Goal: Task Accomplishment & Management: Manage account settings

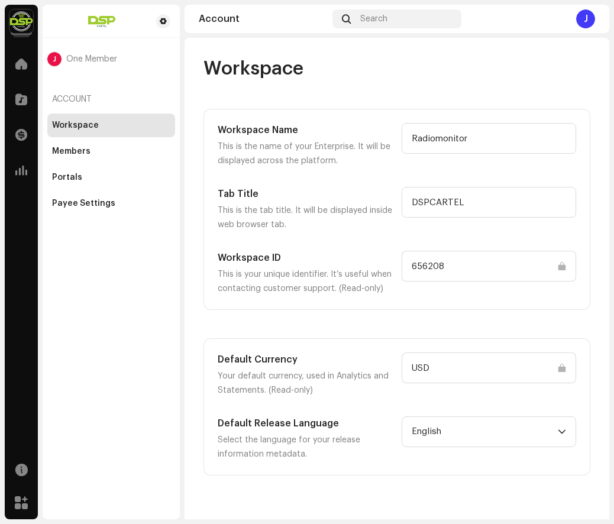
click at [585, 22] on div "J" at bounding box center [585, 18] width 19 height 19
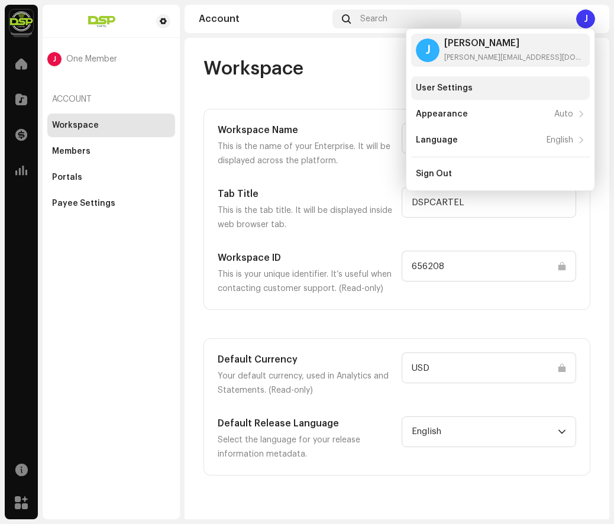
click at [442, 89] on div "User Settings" at bounding box center [444, 87] width 57 height 9
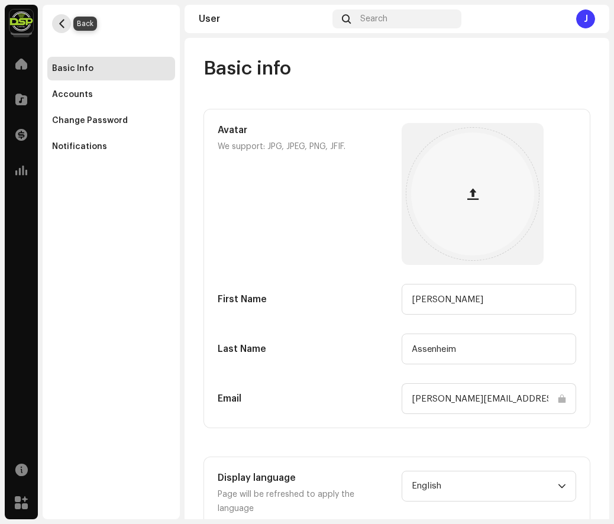
click at [61, 22] on span "button" at bounding box center [61, 23] width 9 height 9
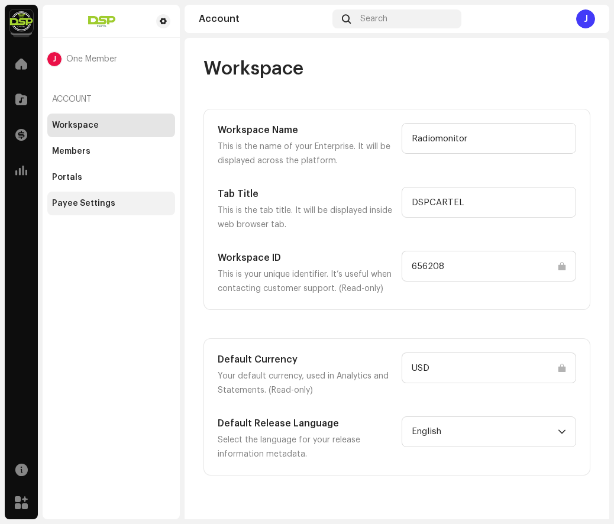
click at [84, 204] on div "Payee Settings" at bounding box center [83, 203] width 63 height 9
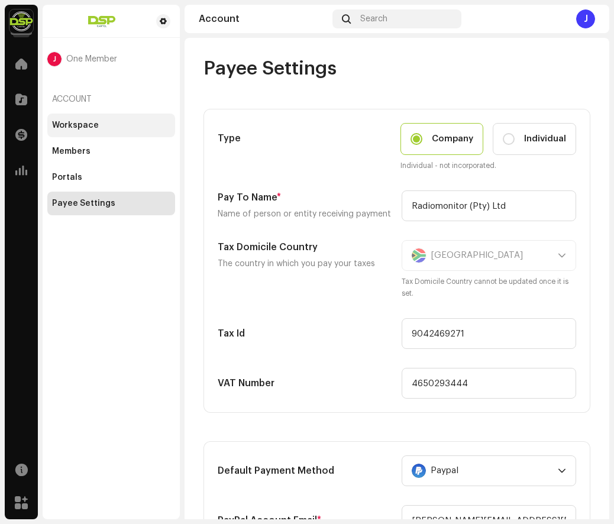
click at [74, 125] on div "Workspace" at bounding box center [75, 125] width 47 height 9
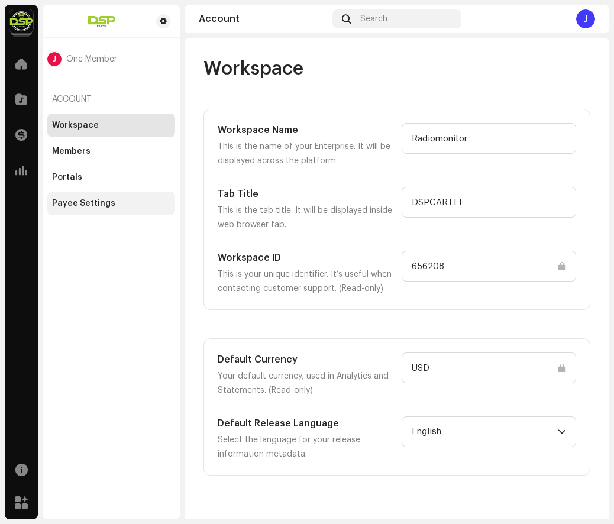
click at [82, 204] on div "Payee Settings" at bounding box center [83, 203] width 63 height 9
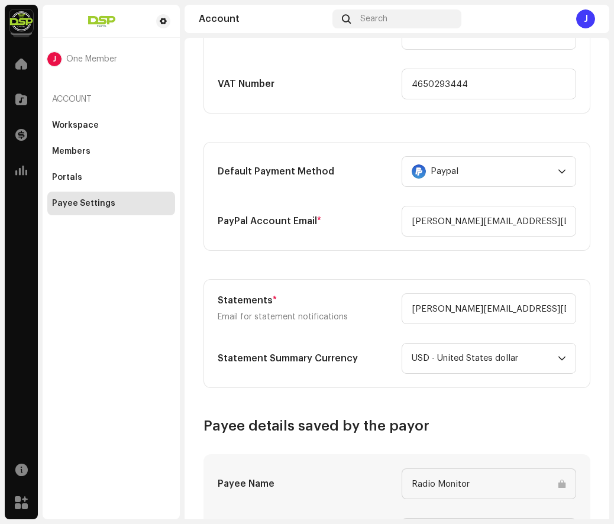
scroll to position [333, 0]
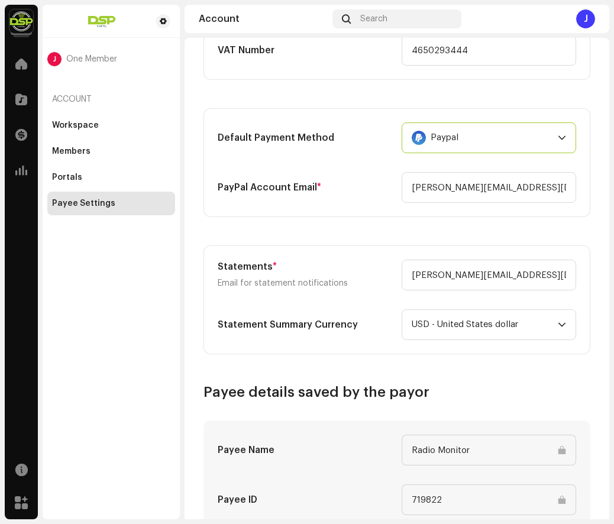
click at [467, 143] on div "Paypal" at bounding box center [482, 138] width 141 height 30
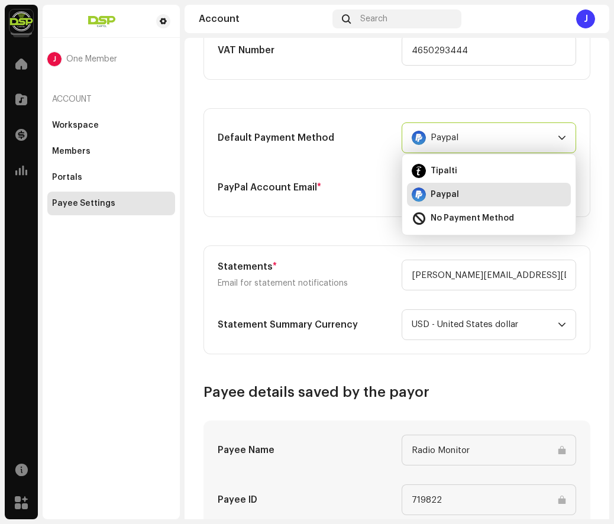
click at [446, 196] on span "Paypal" at bounding box center [445, 195] width 28 height 12
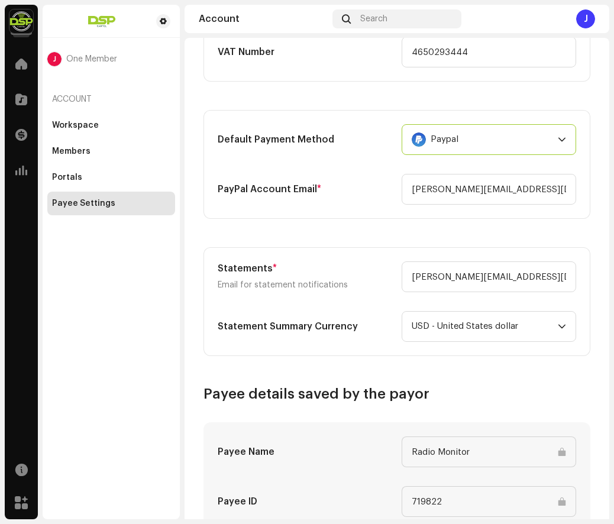
scroll to position [324, 0]
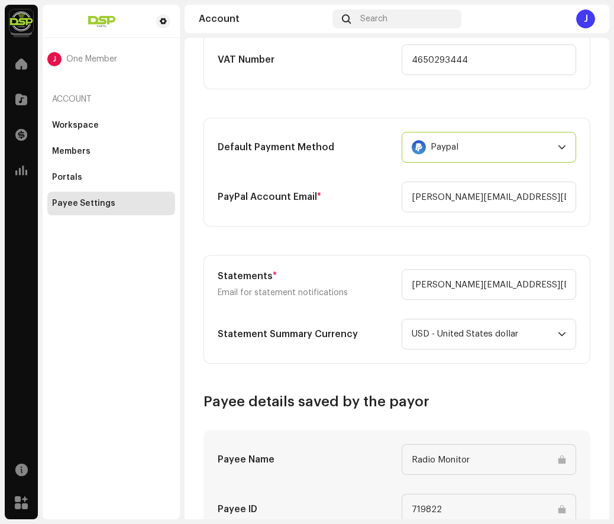
click at [368, 222] on div "Default Payment Method Paypal PayPal Account Email * jarrod@radiomonitor.com" at bounding box center [397, 172] width 386 height 108
click at [461, 154] on div "Paypal" at bounding box center [482, 148] width 141 height 30
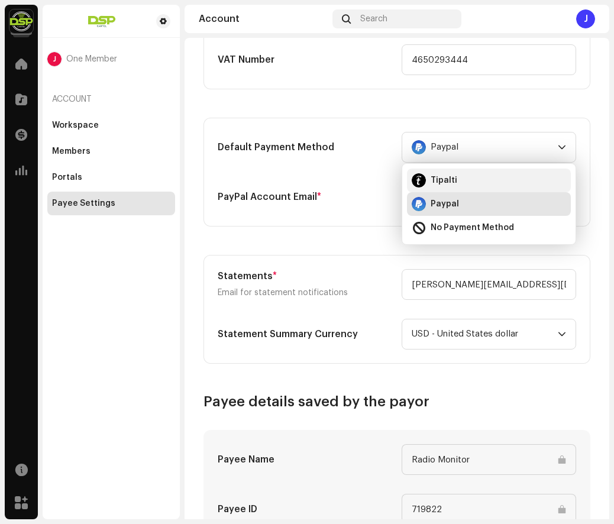
click at [444, 177] on span "Tipalti" at bounding box center [444, 181] width 27 height 12
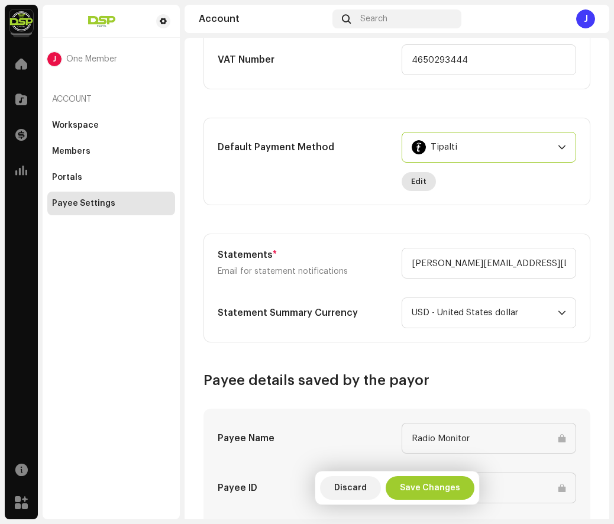
click at [413, 183] on span "Edit" at bounding box center [418, 182] width 15 height 24
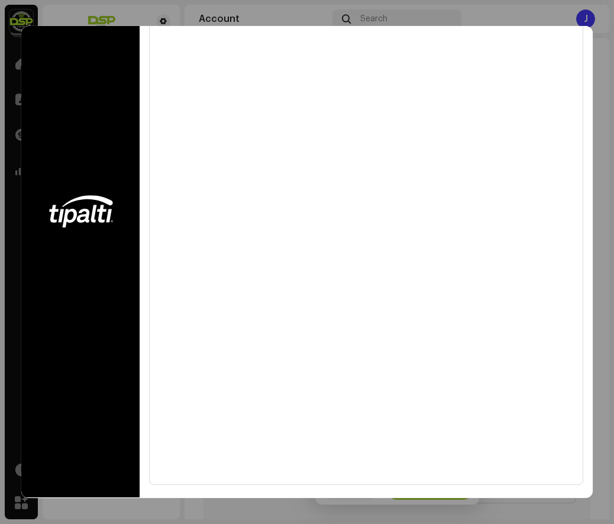
scroll to position [98, 0]
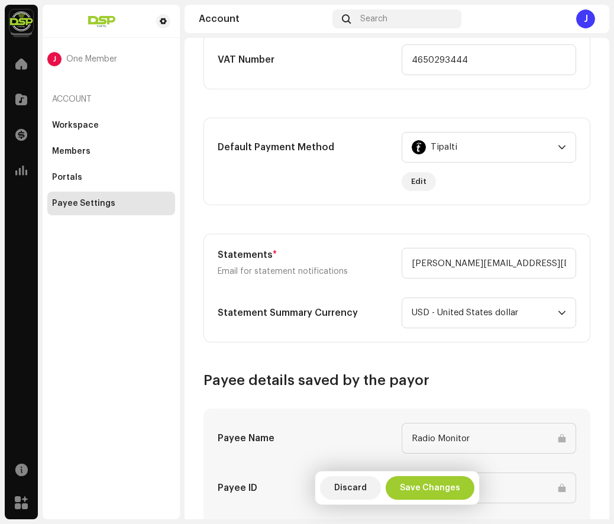
click at [65, 22] on div "Complete the form below to finish payment setup" at bounding box center [307, 262] width 614 height 524
click at [430, 486] on span "Save Changes" at bounding box center [430, 488] width 60 height 24
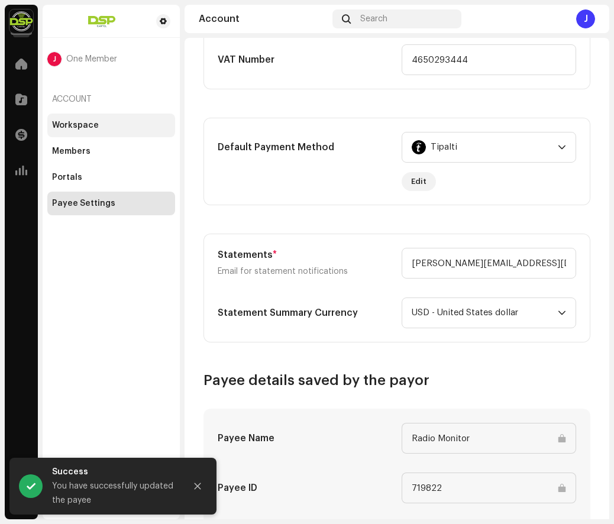
click at [91, 127] on div "Workspace" at bounding box center [75, 125] width 47 height 9
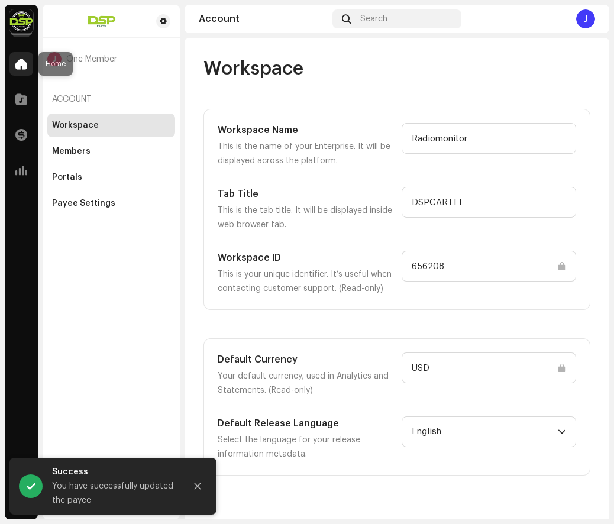
click at [22, 65] on span at bounding box center [21, 63] width 12 height 9
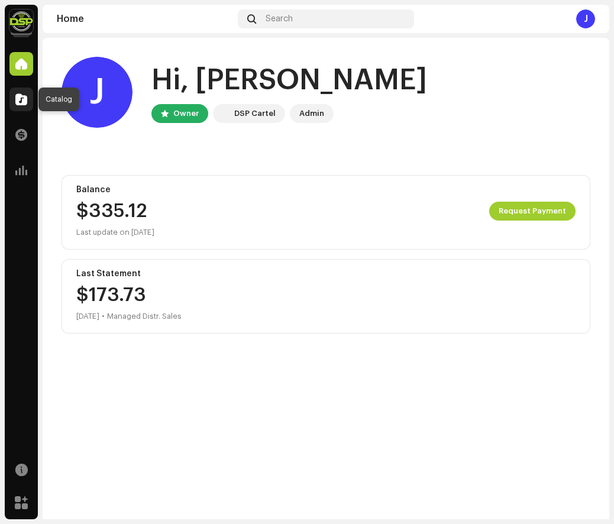
click at [22, 101] on span at bounding box center [21, 99] width 12 height 9
click at [21, 99] on span at bounding box center [21, 99] width 12 height 9
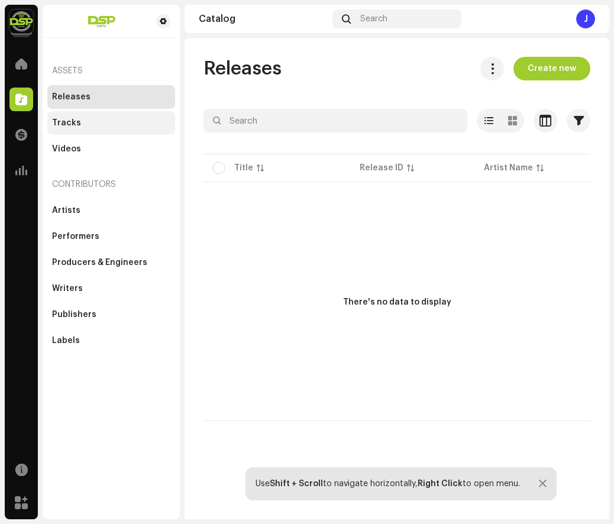
click at [70, 123] on div "Tracks" at bounding box center [66, 122] width 29 height 9
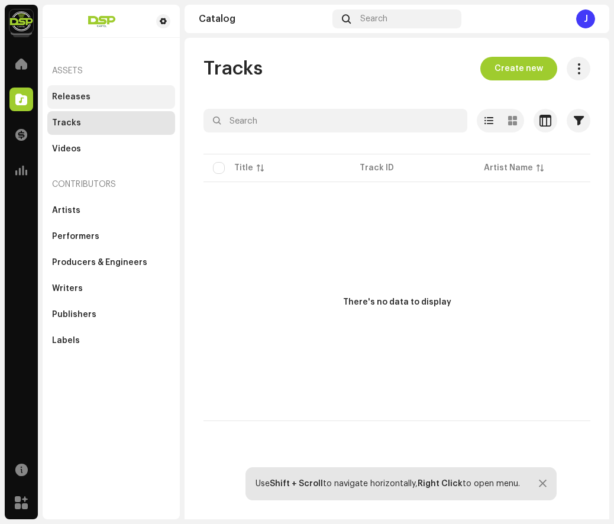
click at [80, 98] on div "Releases" at bounding box center [71, 96] width 38 height 9
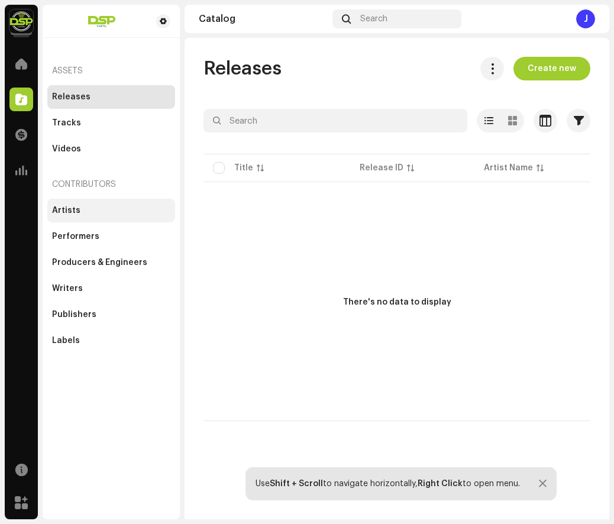
click at [70, 213] on div "Artists" at bounding box center [66, 210] width 28 height 9
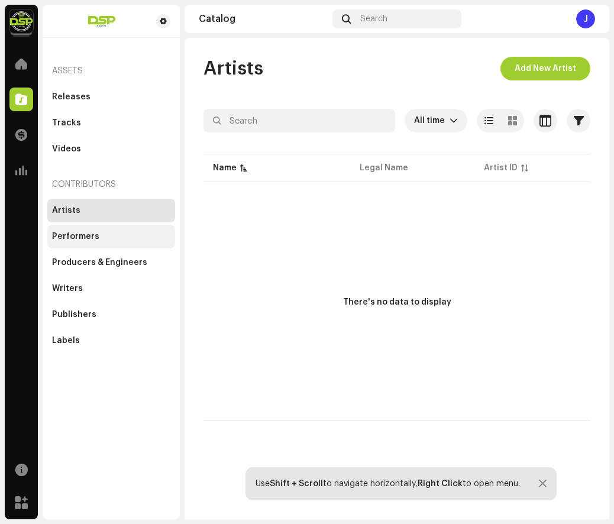
click at [64, 234] on div "Performers" at bounding box center [75, 236] width 47 height 9
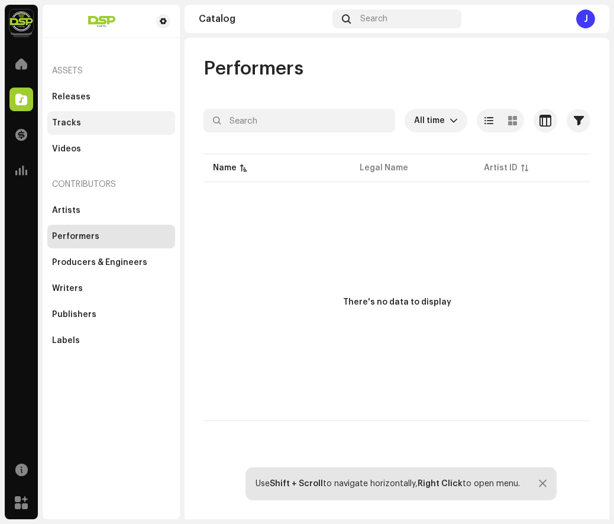
click at [62, 124] on div "Tracks" at bounding box center [66, 122] width 29 height 9
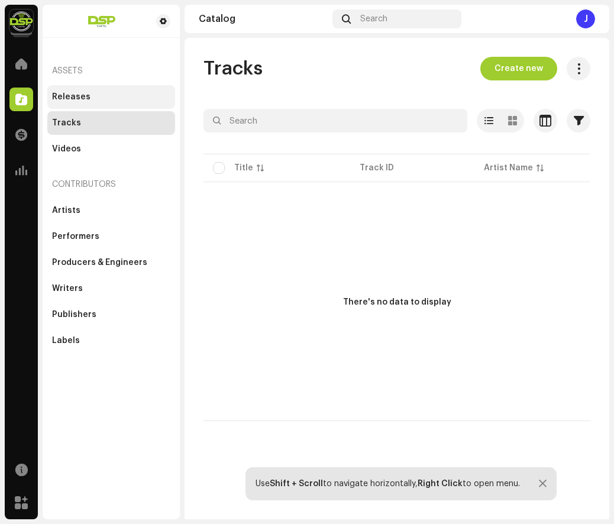
click at [63, 100] on div "Releases" at bounding box center [71, 96] width 38 height 9
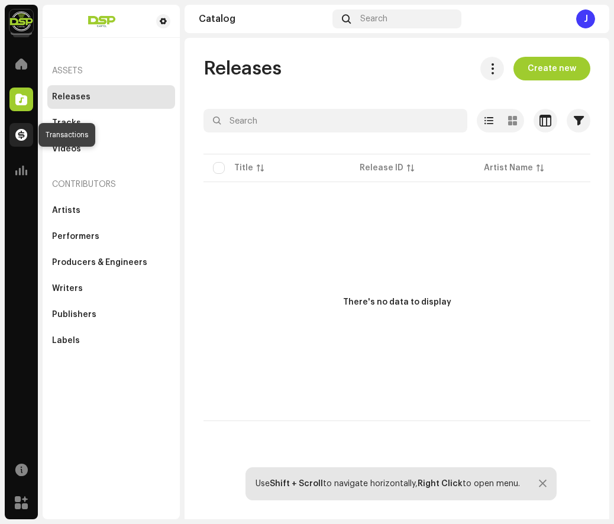
click at [21, 133] on span at bounding box center [21, 134] width 12 height 9
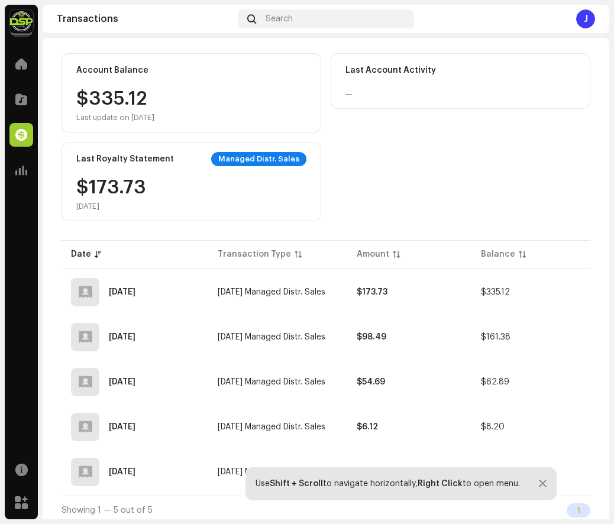
scroll to position [104, 0]
click at [277, 289] on span "Aug 2025 Managed Distr. Sales" at bounding box center [272, 292] width 108 height 8
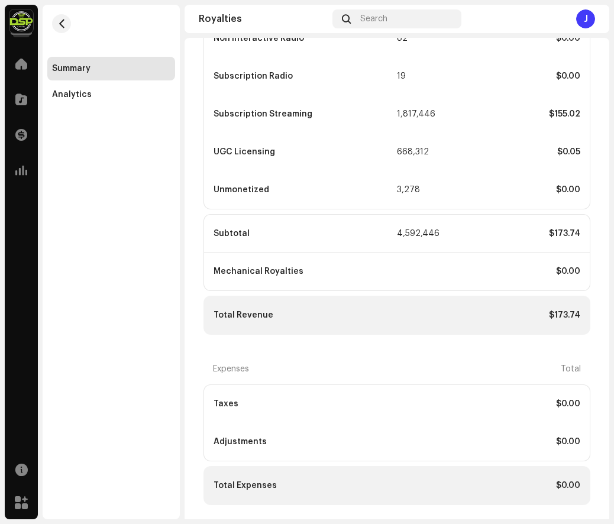
scroll to position [595, 0]
click at [23, 171] on span at bounding box center [21, 170] width 12 height 9
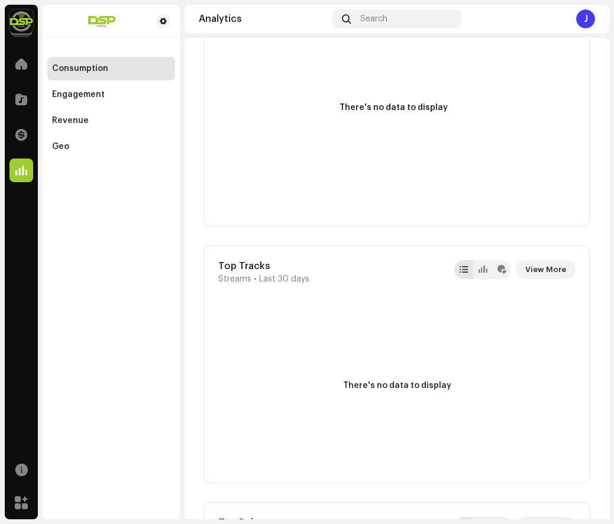
scroll to position [238, 0]
